Goal: Transaction & Acquisition: Download file/media

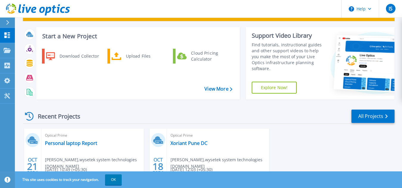
scroll to position [24, 0]
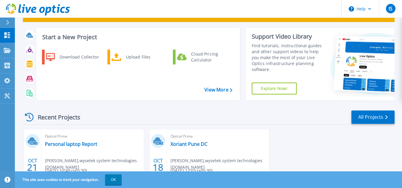
click at [224, 86] on div "Download Collector Upload Files Cloud Pricing Calculator" at bounding box center [138, 72] width 200 height 49
click at [224, 90] on link "View More" at bounding box center [219, 90] width 28 height 6
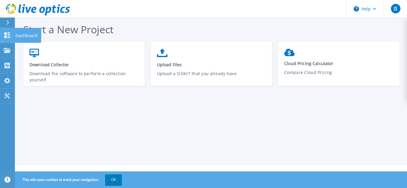
click at [10, 36] on icon at bounding box center [7, 35] width 6 height 6
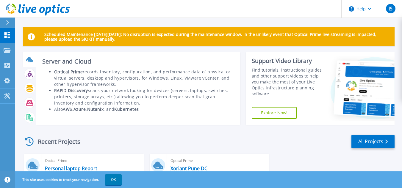
click at [29, 60] on icon at bounding box center [30, 61] width 5 height 2
click at [97, 73] on li "Optical Prime records inventory, configuration, and performance data of physica…" at bounding box center [144, 78] width 180 height 19
drag, startPoint x: 87, startPoint y: 72, endPoint x: 168, endPoint y: 82, distance: 81.3
click at [168, 82] on li "Optical Prime records inventory, configuration, and performance data of physica…" at bounding box center [144, 78] width 180 height 19
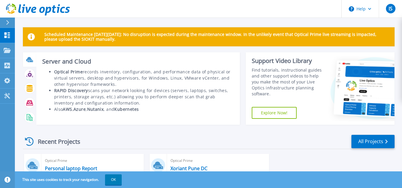
click at [168, 82] on li "Optical Prime records inventory, configuration, and performance data of physica…" at bounding box center [144, 78] width 180 height 19
click at [101, 93] on li "RAPID Discovery scans your network looking for devices (servers, laptops, switc…" at bounding box center [144, 97] width 180 height 19
drag, startPoint x: 127, startPoint y: 97, endPoint x: 177, endPoint y: 106, distance: 50.5
click at [177, 106] on li "RAPID Discovery scans your network looking for devices (servers, laptops, switc…" at bounding box center [144, 97] width 180 height 19
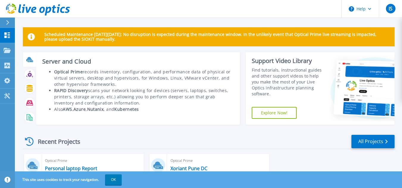
drag, startPoint x: 121, startPoint y: 82, endPoint x: 92, endPoint y: 69, distance: 31.5
click at [92, 69] on li "Optical Prime records inventory, configuration, and performance data of physica…" at bounding box center [144, 78] width 180 height 19
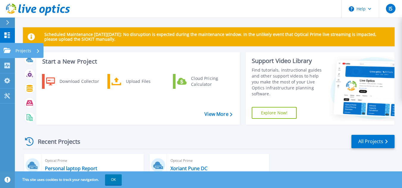
click at [24, 51] on p "Projects" at bounding box center [23, 50] width 16 height 15
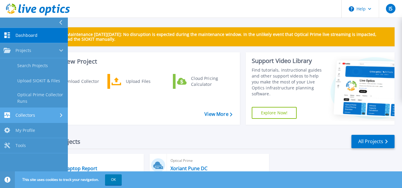
click at [48, 114] on div "Collectors" at bounding box center [34, 116] width 61 height 6
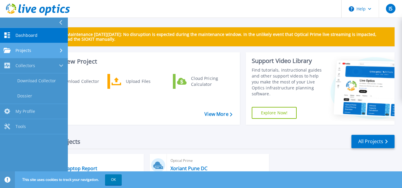
click at [38, 51] on div "Projects" at bounding box center [34, 50] width 61 height 5
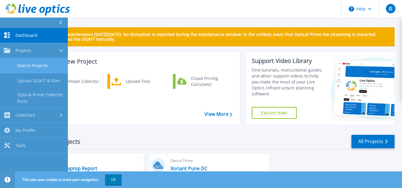
click at [40, 69] on link "Search Projects" at bounding box center [34, 65] width 68 height 15
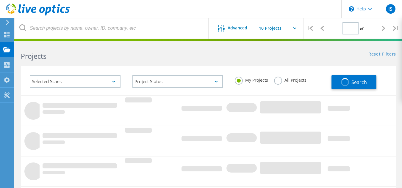
type input "1"
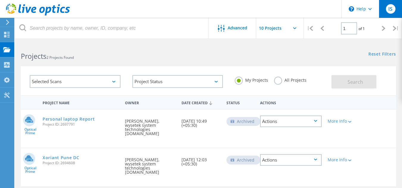
click at [394, 12] on div "IS" at bounding box center [391, 9] width 10 height 10
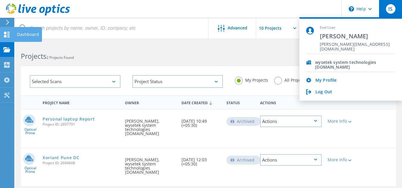
click at [9, 35] on icon at bounding box center [6, 35] width 7 height 6
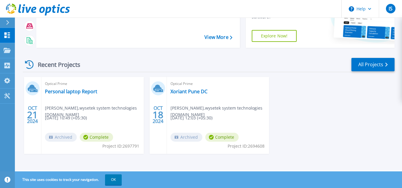
scroll to position [77, 0]
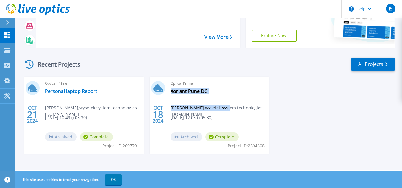
drag, startPoint x: 219, startPoint y: 109, endPoint x: 261, endPoint y: 113, distance: 41.2
click at [261, 113] on div "Optical Prime Xoriant Pune DC idris shaikh , wysetek system technologies pvt.lt…" at bounding box center [218, 115] width 102 height 77
click at [304, 118] on div "OCT 21 2024 Optical Prime Personal laptop Report idris shaikh , wysetek system …" at bounding box center [206, 121] width 377 height 89
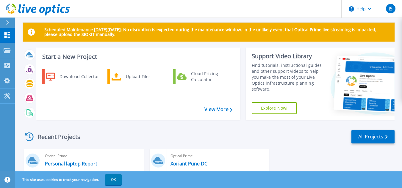
scroll to position [1, 0]
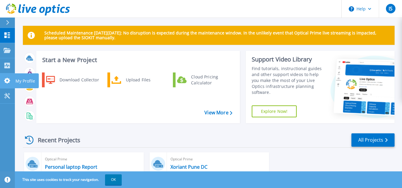
click at [8, 80] on icon at bounding box center [7, 81] width 6 height 6
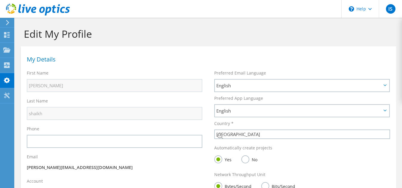
select select "101"
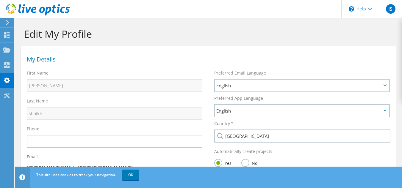
click at [7, 23] on icon at bounding box center [7, 22] width 4 height 5
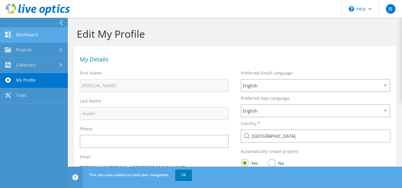
click at [26, 32] on link "Dashboard" at bounding box center [34, 35] width 68 height 15
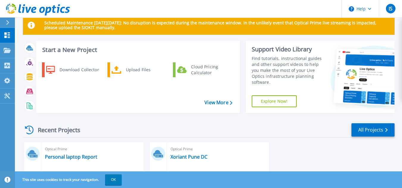
scroll to position [11, 0]
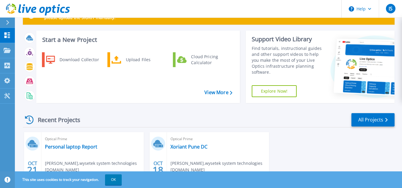
scroll to position [21, 0]
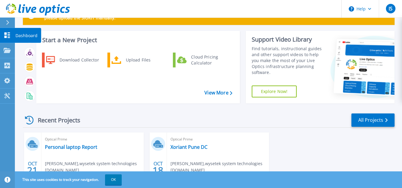
click at [20, 35] on p "Dashboard" at bounding box center [26, 35] width 22 height 15
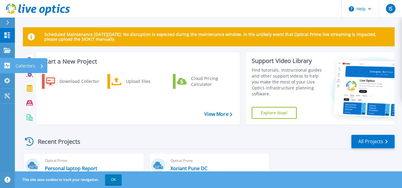
click at [7, 67] on icon at bounding box center [7, 66] width 7 height 6
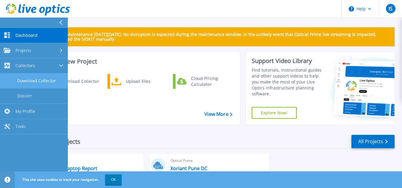
click at [40, 82] on link "Download Collector" at bounding box center [34, 81] width 68 height 15
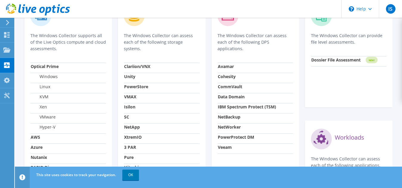
scroll to position [216, 0]
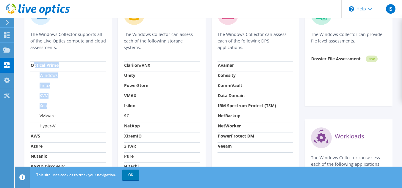
drag, startPoint x: 34, startPoint y: 65, endPoint x: 52, endPoint y: 102, distance: 41.6
click at [52, 102] on tbody "Optical Prime Windows Linux KVM Xen VMware Hyper-V AWS Azure Nutanix RAPID Disc…" at bounding box center [68, 122] width 76 height 121
click at [52, 102] on td "Xen" at bounding box center [68, 107] width 76 height 10
drag, startPoint x: 52, startPoint y: 102, endPoint x: 40, endPoint y: 105, distance: 12.3
click at [40, 105] on td "Xen" at bounding box center [68, 107] width 76 height 10
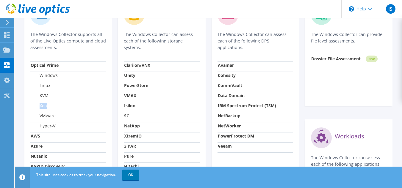
click at [40, 105] on label "Xen" at bounding box center [39, 106] width 16 height 6
drag, startPoint x: 40, startPoint y: 105, endPoint x: 51, endPoint y: 107, distance: 11.1
click at [51, 107] on td "Xen" at bounding box center [68, 107] width 76 height 10
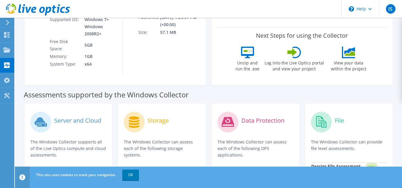
scroll to position [108, 0]
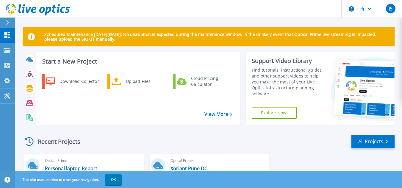
scroll to position [11, 0]
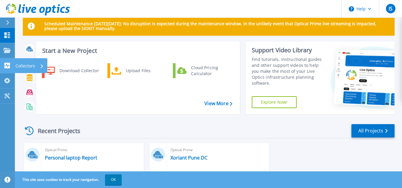
click at [42, 65] on icon at bounding box center [42, 66] width 2 height 4
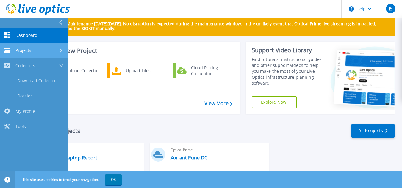
click at [59, 49] on div "Projects" at bounding box center [34, 50] width 61 height 5
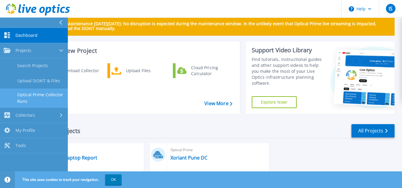
click at [46, 96] on link "Optical Prime Collector Runs" at bounding box center [34, 98] width 68 height 19
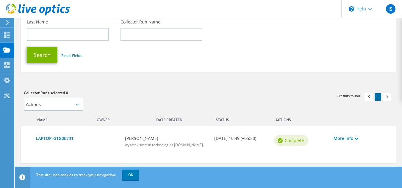
scroll to position [84, 0]
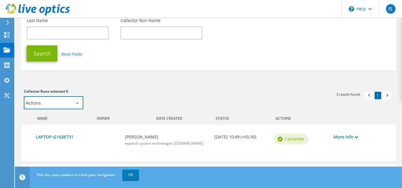
click at [56, 104] on select "Actions Add to new project Add to existing project" at bounding box center [54, 102] width 60 height 13
click at [94, 116] on div "Owner" at bounding box center [122, 118] width 60 height 10
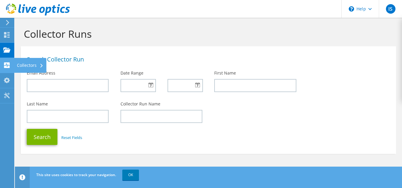
click at [41, 63] on div "Collectors" at bounding box center [30, 65] width 32 height 15
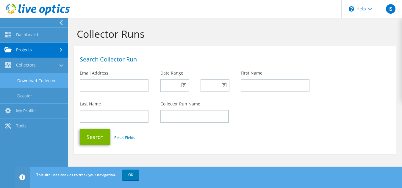
click at [38, 81] on link "Download Collector" at bounding box center [34, 80] width 68 height 15
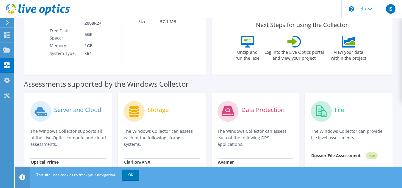
scroll to position [119, 0]
drag, startPoint x: 154, startPoint y: 85, endPoint x: 196, endPoint y: 90, distance: 41.9
click at [196, 90] on div "Assessments supported by the Windows Collector" at bounding box center [209, 83] width 370 height 15
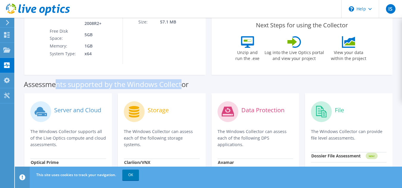
drag, startPoint x: 58, startPoint y: 88, endPoint x: 185, endPoint y: 84, distance: 127.2
click at [185, 84] on label "Assessments supported by the Windows Collector" at bounding box center [106, 85] width 165 height 6
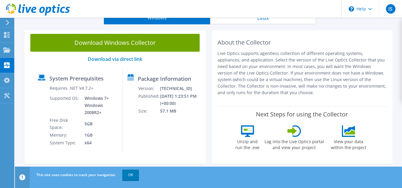
scroll to position [0, 0]
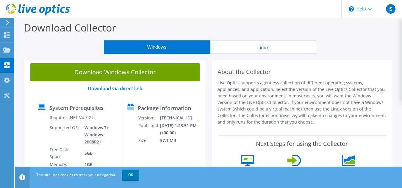
click at [274, 48] on button "Linux" at bounding box center [263, 46] width 106 height 13
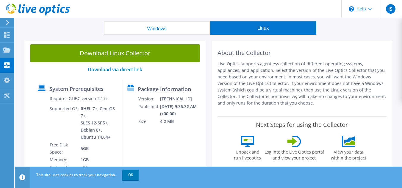
scroll to position [5, 0]
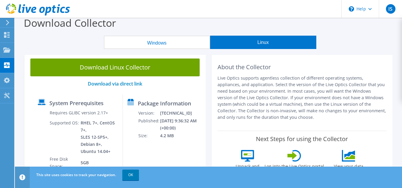
click at [172, 39] on button "Windows" at bounding box center [157, 42] width 106 height 13
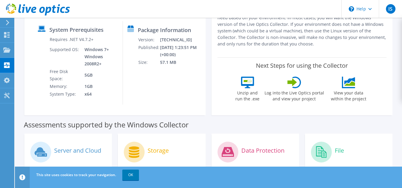
scroll to position [0, 0]
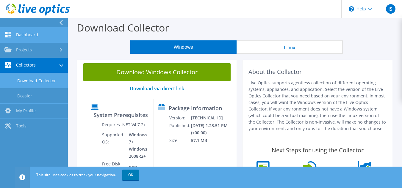
click at [29, 35] on link "Dashboard" at bounding box center [34, 35] width 68 height 15
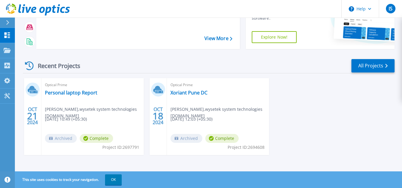
scroll to position [76, 0]
click at [216, 36] on link "View More" at bounding box center [219, 38] width 28 height 6
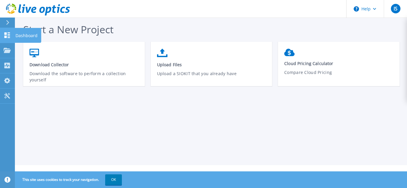
click at [24, 35] on p "Dashboard" at bounding box center [26, 35] width 22 height 15
